Goal: Information Seeking & Learning: Learn about a topic

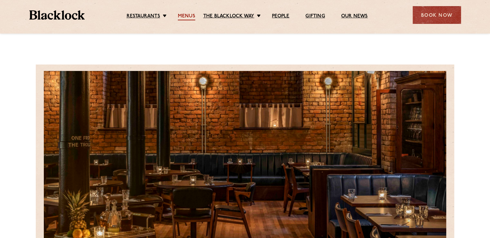
click at [185, 17] on link "Menus" at bounding box center [186, 16] width 17 height 7
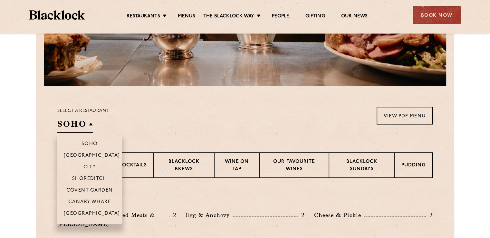
click at [86, 118] on h2 "SOHO" at bounding box center [74, 125] width 35 height 14
click at [86, 211] on p "[GEOGRAPHIC_DATA]" at bounding box center [92, 214] width 56 height 6
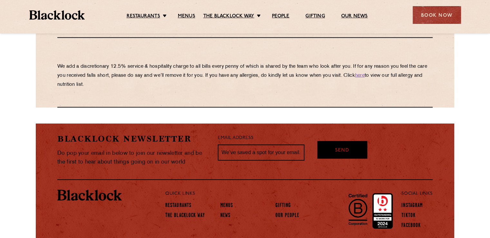
scroll to position [1194, 0]
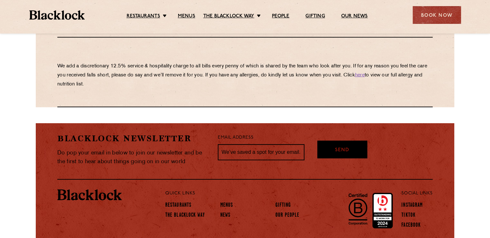
click at [184, 191] on div "Quick Links Restaurants The Blacklock Way Menus News Gifting Our People" at bounding box center [272, 210] width 224 height 42
click at [54, 14] on img at bounding box center [57, 14] width 56 height 9
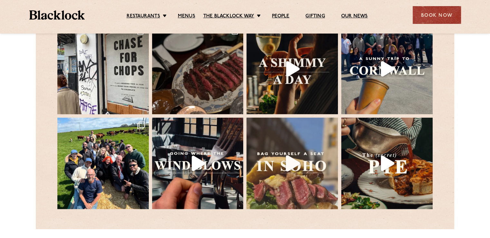
scroll to position [1352, 0]
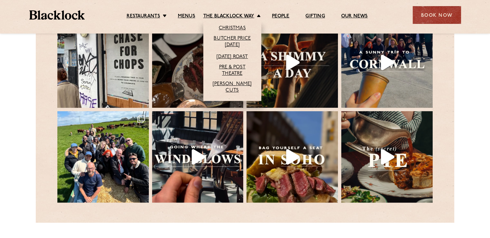
click at [256, 15] on li "The Blacklock Way Christmas Butcher Price Monday Sunday Roast Pre & Post Theatr…" at bounding box center [233, 16] width 61 height 7
click at [231, 42] on link "Butcher Price [DATE]" at bounding box center [232, 42] width 45 height 14
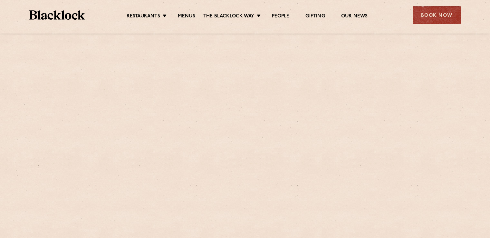
click at [254, 19] on link "The Blacklock Way" at bounding box center [228, 16] width 51 height 7
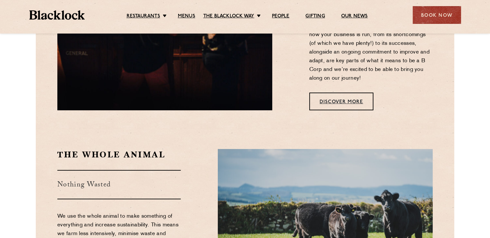
scroll to position [547, 0]
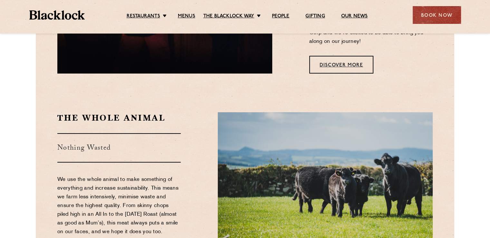
click at [48, 118] on section "The Whole Animal Nothing Wasted We use the whole animal to make something of ev…" at bounding box center [245, 188] width 418 height 190
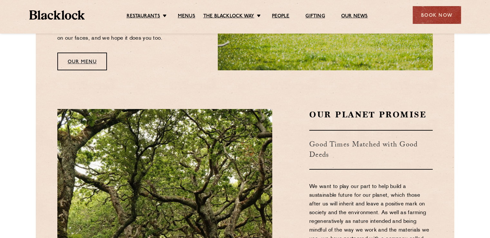
scroll to position [773, 0]
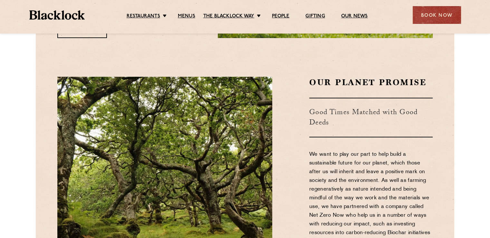
click at [44, 116] on section "Our Planet Promise Good Times Matched with Good Deeds We want to play our part …" at bounding box center [245, 174] width 418 height 235
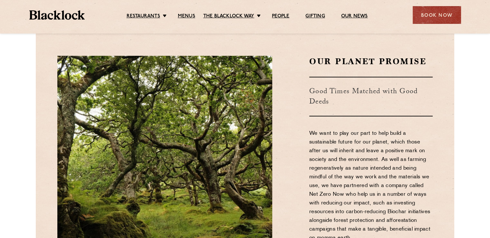
scroll to position [805, 0]
